Goal: Information Seeking & Learning: Learn about a topic

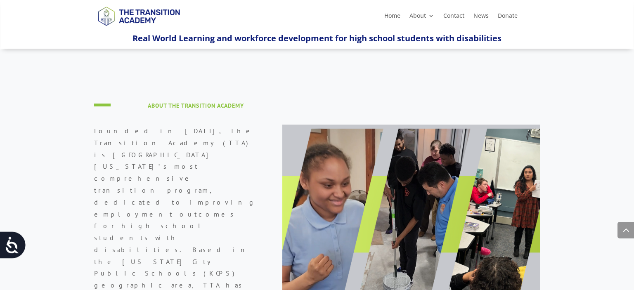
scroll to position [517, 0]
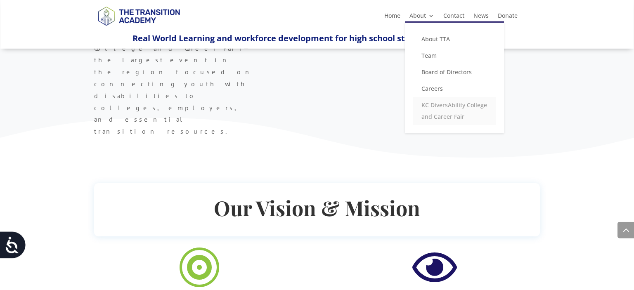
click at [435, 109] on link "KC DiversAbility College and Career Fair" at bounding box center [454, 111] width 82 height 28
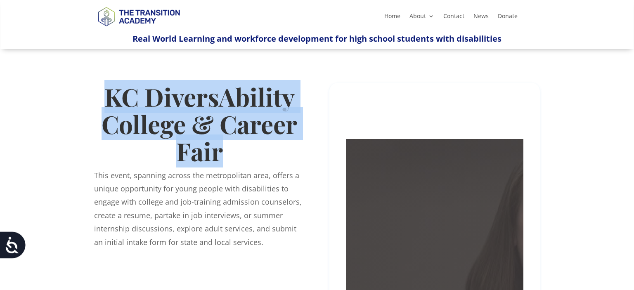
drag, startPoint x: 106, startPoint y: 95, endPoint x: 240, endPoint y: 149, distance: 144.5
click at [240, 149] on h1 "KC DiversAbility College & Career Fair" at bounding box center [199, 126] width 210 height 86
copy h1 "KC DiversAbility College & Career Fair"
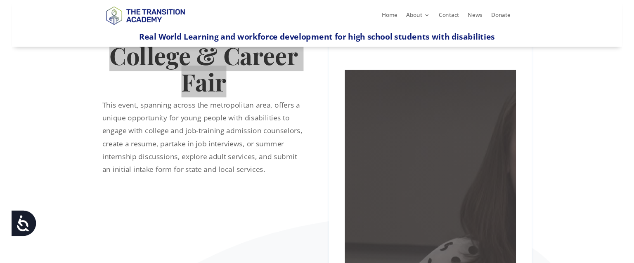
scroll to position [69, 0]
